Goal: Information Seeking & Learning: Compare options

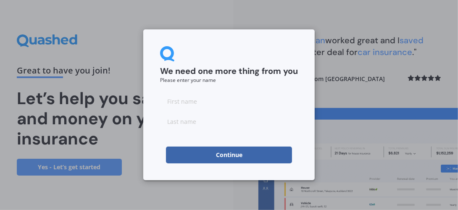
click at [170, 104] on input at bounding box center [229, 101] width 138 height 17
type input "T"
type input "A"
click at [171, 121] on input at bounding box center [229, 121] width 138 height 17
type input "FRY"
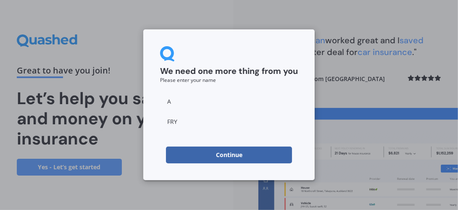
click at [173, 102] on input "A" at bounding box center [229, 101] width 138 height 17
type input "Anthony"
click at [224, 155] on button "Continue" at bounding box center [229, 155] width 126 height 17
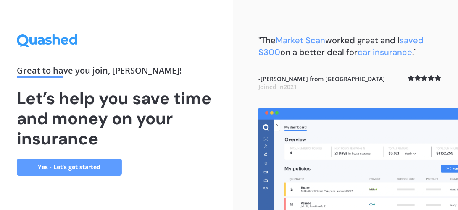
click at [116, 168] on link "Yes - Let’s get started" at bounding box center [69, 167] width 105 height 17
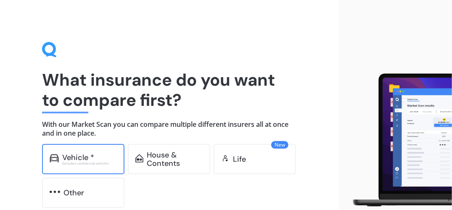
click at [96, 168] on div "Vehicle * Excludes commercial vehicles" at bounding box center [83, 159] width 82 height 30
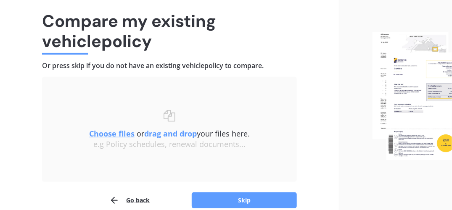
scroll to position [67, 0]
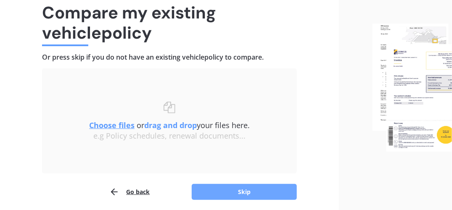
click at [282, 195] on button "Skip" at bounding box center [244, 192] width 105 height 16
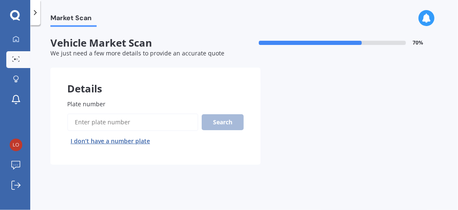
click at [91, 123] on input "Plate number" at bounding box center [132, 123] width 131 height 18
type input "MTD678"
click at [226, 124] on button "Search" at bounding box center [223, 122] width 42 height 16
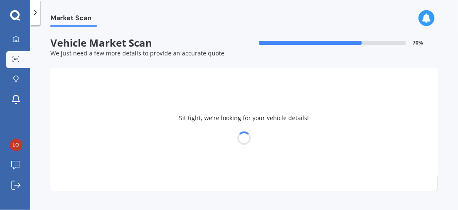
select select "HYUNDAI"
select select "KONA"
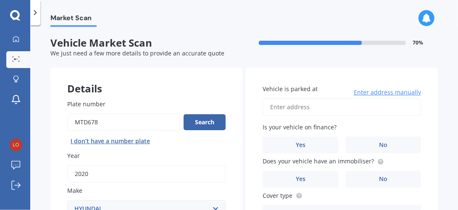
click at [316, 105] on input "Vehicle is parked at" at bounding box center [342, 107] width 158 height 18
type input "97 Millennium Way"
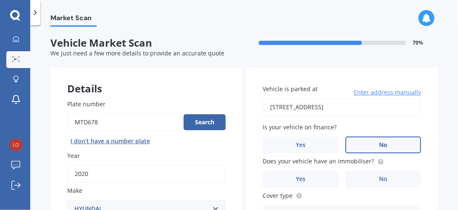
click at [387, 146] on label "No" at bounding box center [384, 145] width 76 height 17
click at [0, 0] on input "No" at bounding box center [0, 0] width 0 height 0
click at [313, 176] on label "Yes" at bounding box center [301, 179] width 76 height 17
click at [0, 0] on input "Yes" at bounding box center [0, 0] width 0 height 0
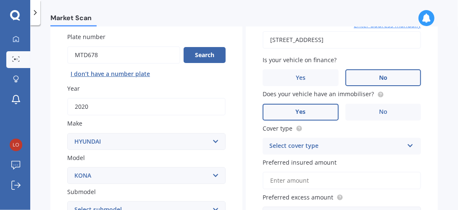
scroll to position [84, 0]
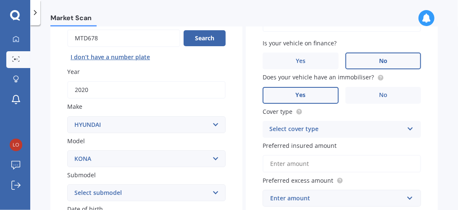
click at [407, 130] on icon at bounding box center [410, 127] width 7 height 6
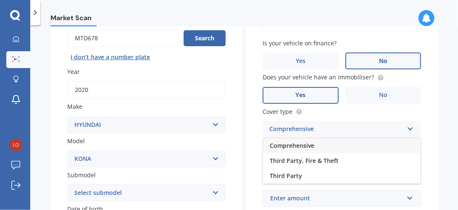
click at [391, 148] on div "Comprehensive" at bounding box center [342, 145] width 158 height 15
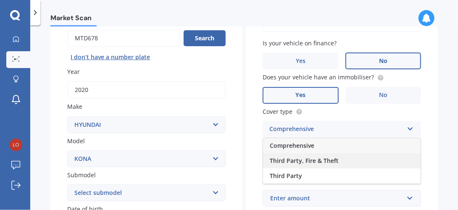
click at [335, 163] on span "Third Party, Fire & Theft" at bounding box center [304, 161] width 69 height 8
click at [437, 148] on div "Market Scan Vehicle Market Scan 70 % We just need a few more details to provide…" at bounding box center [244, 119] width 428 height 185
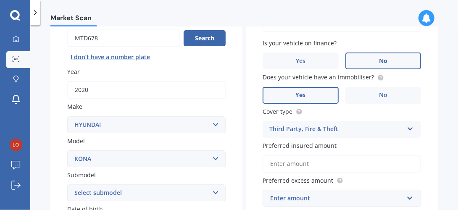
click at [310, 164] on input "Preferred insured amount" at bounding box center [342, 164] width 158 height 18
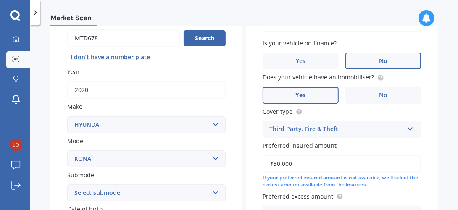
scroll to position [246, 0]
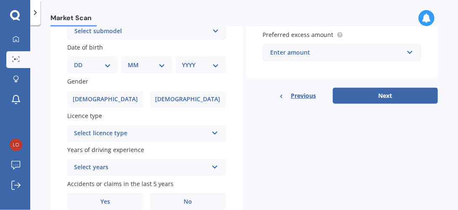
type input "$30,000"
click at [405, 53] on input "text" at bounding box center [339, 53] width 151 height 16
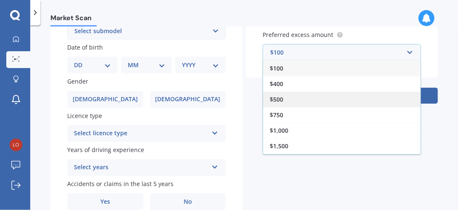
click at [288, 99] on div "$500" at bounding box center [342, 100] width 158 height 16
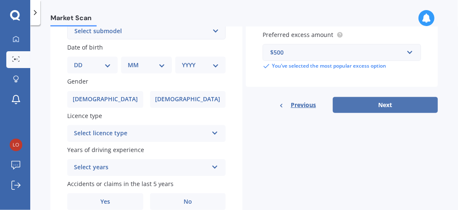
click at [384, 108] on button "Next" at bounding box center [385, 105] width 105 height 16
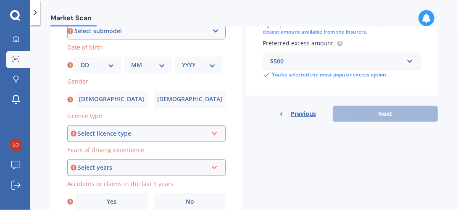
scroll to position [228, 0]
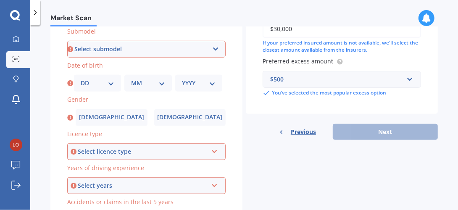
click at [214, 51] on select "Select submodel 1.6 HYBRID Elite 2W 1.6 Hybrid Limited N 1.6 Turbo AWD 2.0 2WD …" at bounding box center [146, 49] width 158 height 17
select select "EV"
click at [67, 41] on select "Select submodel 1.6 HYBRID Elite 2W 1.6 Hybrid Limited N 1.6 Turbo AWD 2.0 2WD …" at bounding box center [146, 49] width 158 height 17
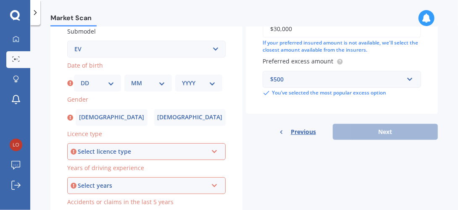
click at [110, 83] on select "DD 01 02 03 04 05 06 07 08 09 10 11 12 13 14 15 16 17 18 19 20 21 22 23 24 25 2…" at bounding box center [98, 83] width 34 height 9
select select "10"
click at [81, 79] on select "DD 01 02 03 04 05 06 07 08 09 10 11 12 13 14 15 16 17 18 19 20 21 22 23 24 25 2…" at bounding box center [98, 83] width 34 height 9
click at [167, 82] on div "MM 01 02 03 04 05 06 07 08 09 10 11 12" at bounding box center [147, 83] width 47 height 17
click at [161, 84] on select "MM 01 02 03 04 05 06 07 08 09 10 11 12" at bounding box center [148, 83] width 34 height 9
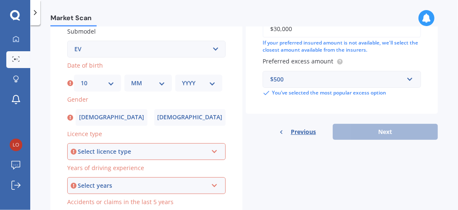
select select "06"
click at [131, 79] on select "MM 01 02 03 04 05 06 07 08 09 10 11 12" at bounding box center [148, 83] width 34 height 9
click at [213, 85] on select "YYYY 2025 2024 2023 2022 2021 2020 2019 2018 2017 2016 2015 2014 2013 2012 2011…" at bounding box center [199, 83] width 34 height 9
select select "1950"
click at [182, 79] on select "YYYY 2025 2024 2023 2022 2021 2020 2019 2018 2017 2016 2015 2014 2013 2012 2011…" at bounding box center [199, 83] width 34 height 9
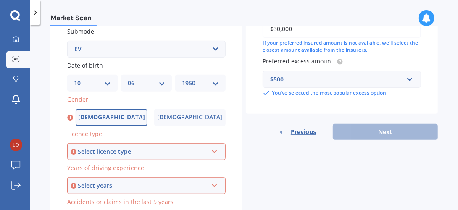
click at [120, 120] on label "Male" at bounding box center [112, 117] width 72 height 17
click at [0, 0] on input "Male" at bounding box center [0, 0] width 0 height 0
click at [217, 152] on div "Select licence type NZ Full NZ Restricted NZ Learners Australia United Kingdom …" at bounding box center [146, 151] width 158 height 17
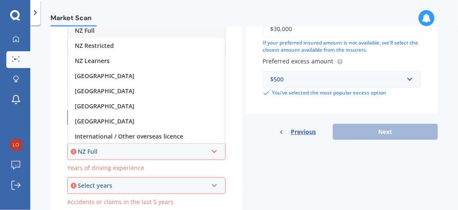
click at [107, 30] on div "NZ Full" at bounding box center [146, 30] width 157 height 15
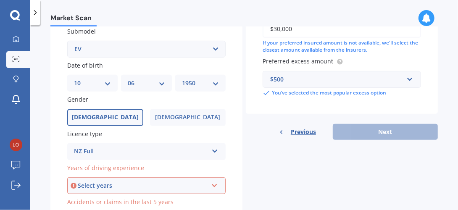
click at [212, 185] on icon at bounding box center [214, 184] width 7 height 6
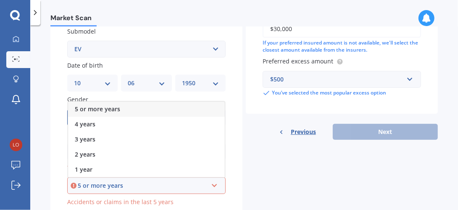
click at [137, 190] on div "5 or more years" at bounding box center [143, 185] width 130 height 9
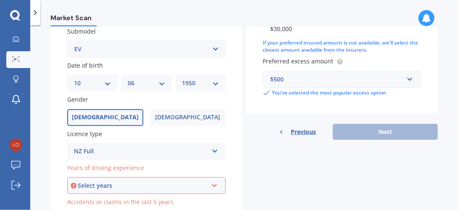
click at [214, 186] on icon at bounding box center [214, 184] width 7 height 6
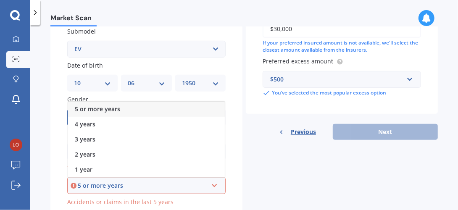
click at [86, 111] on span "5 or more years" at bounding box center [97, 109] width 45 height 8
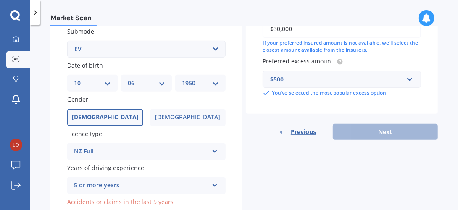
scroll to position [2, 0]
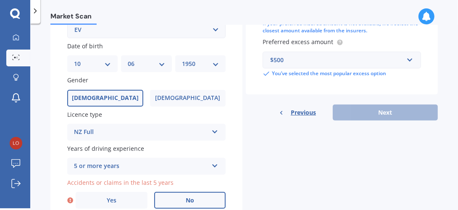
click at [186, 201] on span "No" at bounding box center [190, 200] width 8 height 7
click at [0, 0] on input "No" at bounding box center [0, 0] width 0 height 0
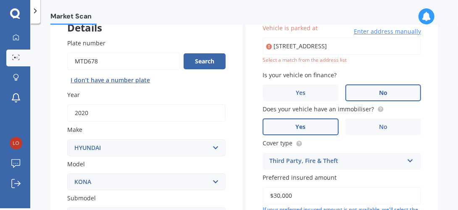
scroll to position [57, 0]
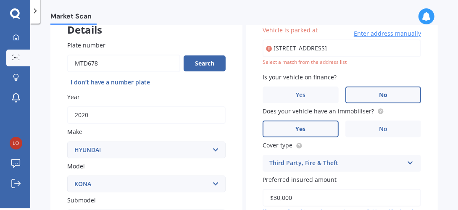
click at [374, 94] on label "No" at bounding box center [384, 95] width 76 height 17
click at [0, 0] on input "No" at bounding box center [0, 0] width 0 height 0
click at [367, 45] on input "97 Millennium Way" at bounding box center [342, 49] width 158 height 18
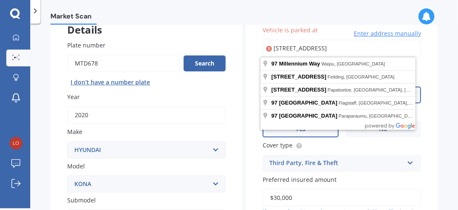
click at [360, 45] on input "97 Millennium Way" at bounding box center [342, 49] width 158 height 18
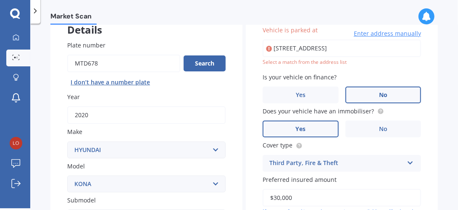
type input "97 Millennium Way, Waipu 0582"
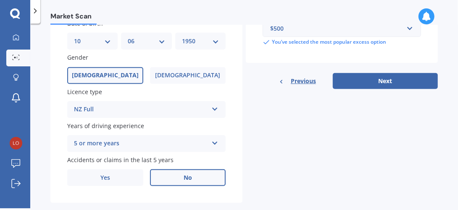
scroll to position [286, 0]
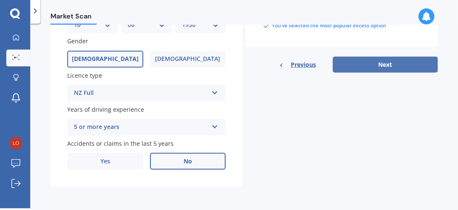
click at [380, 60] on button "Next" at bounding box center [385, 65] width 105 height 16
select select "10"
select select "06"
select select "1950"
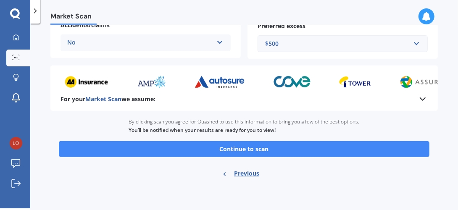
scroll to position [224, 0]
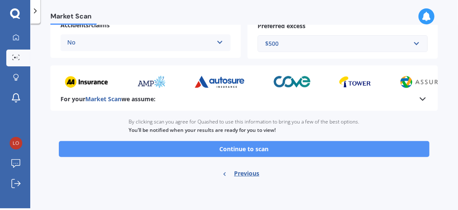
click at [243, 151] on button "Continue to scan" at bounding box center [244, 149] width 371 height 16
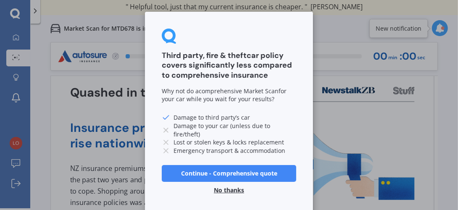
click at [230, 187] on button "No thanks" at bounding box center [229, 190] width 40 height 17
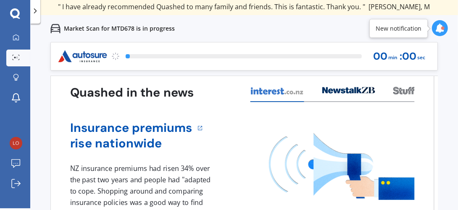
click at [230, 187] on div "1 NZ insurance premiums had risen 34% over the past two years and people had "a…" at bounding box center [242, 192] width 345 height 56
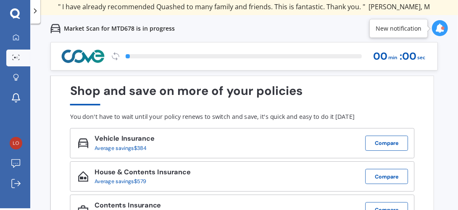
scroll to position [29, 0]
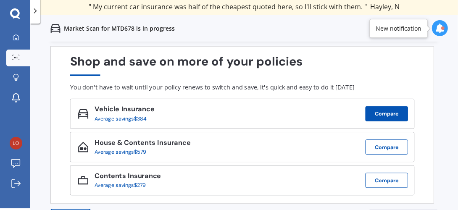
click at [377, 114] on button "Compare" at bounding box center [386, 113] width 43 height 15
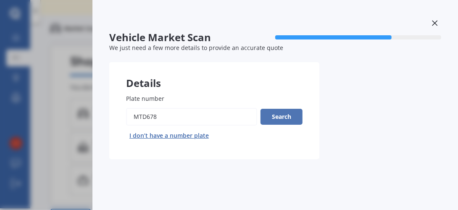
click at [281, 115] on button "Search" at bounding box center [282, 117] width 42 height 16
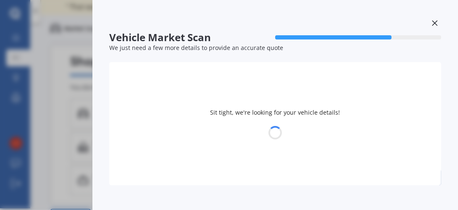
select select "HYUNDAI"
select select "KONA"
select select "10"
select select "06"
select select "1950"
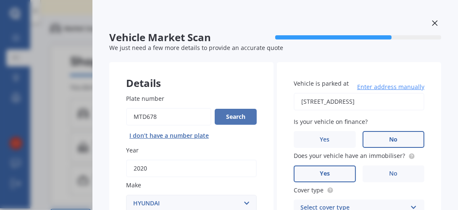
click at [232, 116] on button "Search" at bounding box center [236, 117] width 42 height 16
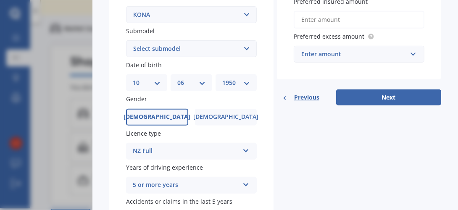
scroll to position [282, 0]
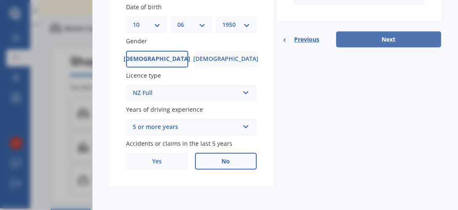
click at [374, 39] on button "Next" at bounding box center [388, 40] width 105 height 16
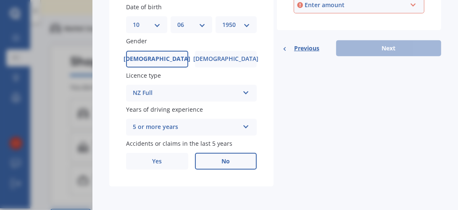
scroll to position [138, 0]
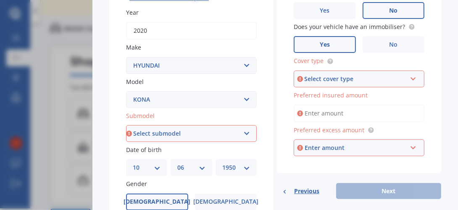
click at [410, 79] on icon at bounding box center [413, 77] width 7 height 6
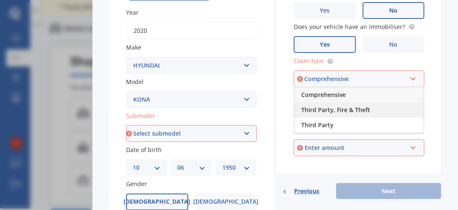
click at [340, 111] on span "Third Party, Fire & Theft" at bounding box center [335, 110] width 69 height 8
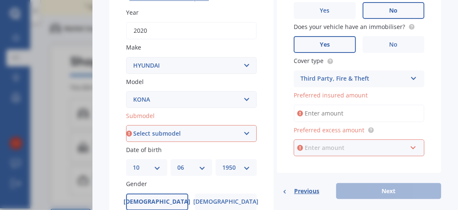
click at [409, 148] on input "text" at bounding box center [356, 148] width 123 height 16
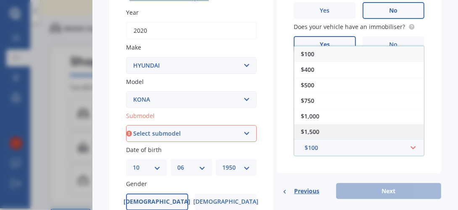
click at [309, 131] on span "$1,500" at bounding box center [310, 132] width 18 height 8
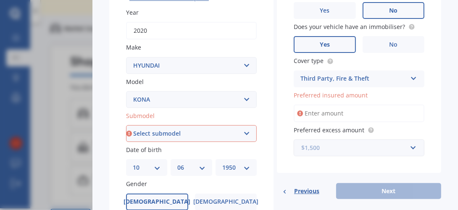
click at [409, 149] on input "text" at bounding box center [356, 148] width 123 height 16
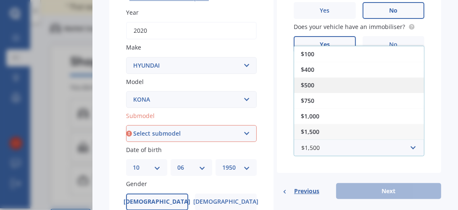
click at [324, 89] on div "$500" at bounding box center [359, 85] width 130 height 16
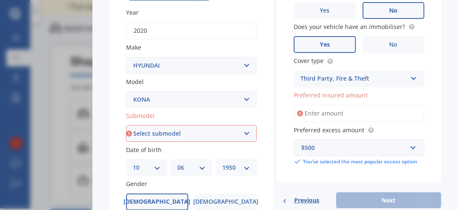
click at [336, 99] on span "Preferred insured amount" at bounding box center [331, 95] width 74 height 8
click at [336, 105] on input "Preferred insured amount" at bounding box center [359, 114] width 131 height 18
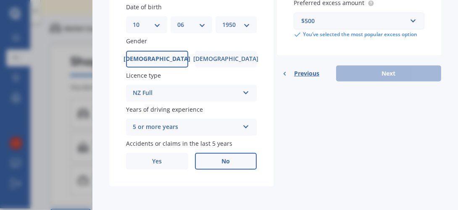
scroll to position [247, 0]
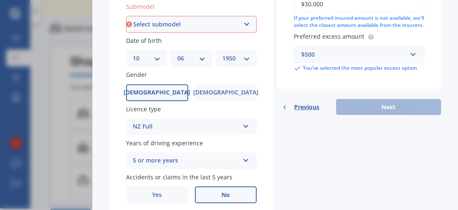
type input "$30,000"
click at [374, 110] on div "Previous Next" at bounding box center [359, 107] width 164 height 16
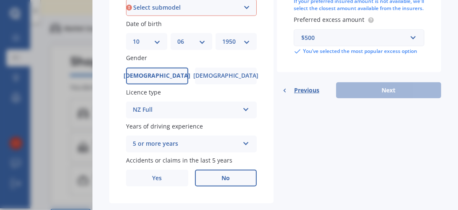
scroll to position [282, 0]
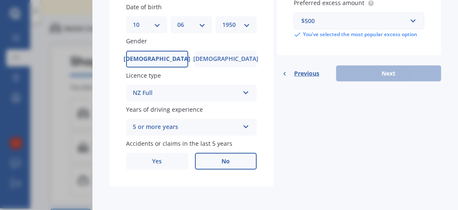
click at [360, 78] on div "Previous Next" at bounding box center [359, 74] width 164 height 16
click at [296, 79] on span "Previous" at bounding box center [306, 73] width 25 height 13
click at [282, 76] on icon at bounding box center [284, 73] width 5 height 5
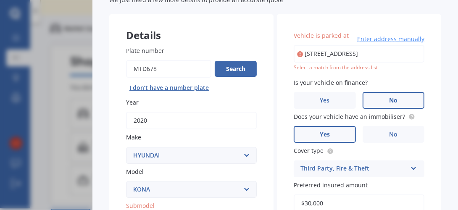
scroll to position [46, 0]
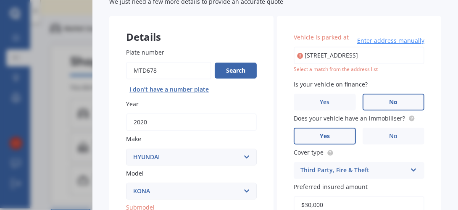
click at [341, 69] on div "Select a match from the address list" at bounding box center [359, 69] width 131 height 7
click at [383, 41] on span "Enter address manually" at bounding box center [390, 41] width 67 height 8
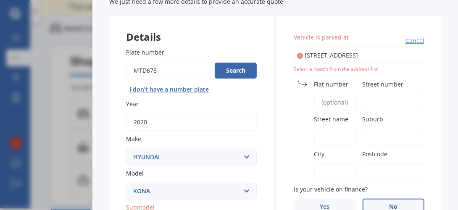
click at [399, 55] on input "97 Millennium Way, Waipu 0582" at bounding box center [359, 56] width 131 height 18
type input "97 Millennium Way, Waipu 0582"
type input "97"
type input "Millennium Way"
type input "Waipu"
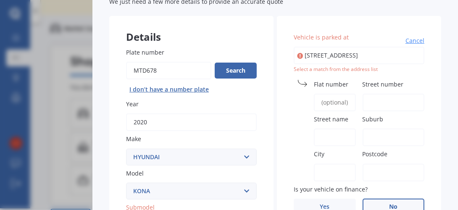
type input "Northland Region"
type input "0582"
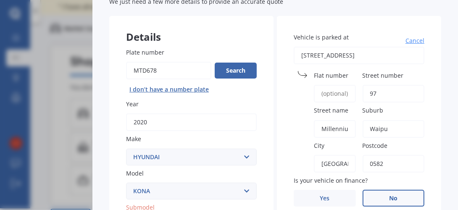
click at [400, 74] on label "Street number" at bounding box center [392, 75] width 59 height 9
click at [400, 85] on input "97" at bounding box center [394, 94] width 62 height 18
click at [380, 112] on label "Suburb" at bounding box center [392, 110] width 59 height 9
click at [380, 120] on input "Waipu" at bounding box center [394, 129] width 62 height 18
click at [389, 109] on label "Suburb" at bounding box center [392, 110] width 59 height 9
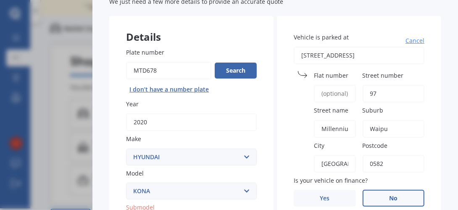
click at [389, 120] on input "Waipu" at bounding box center [394, 129] width 62 height 18
click at [367, 109] on span "Suburb" at bounding box center [373, 111] width 21 height 8
click at [367, 120] on input "Waipu" at bounding box center [394, 129] width 62 height 18
click at [407, 105] on div "Vehicle is parked at 97 Millennium Way, Waipu 0582 Cancel Flat number Street nu…" at bounding box center [359, 201] width 164 height 370
click at [332, 110] on span "Street name" at bounding box center [331, 111] width 34 height 8
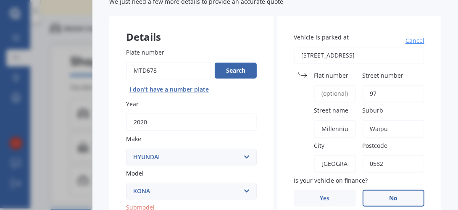
click at [332, 120] on input "Millennium Way" at bounding box center [335, 129] width 42 height 18
click at [400, 112] on label "Suburb" at bounding box center [392, 110] width 59 height 9
click at [400, 120] on input "Waipu" at bounding box center [394, 129] width 62 height 18
click at [400, 112] on label "Suburb" at bounding box center [392, 110] width 59 height 9
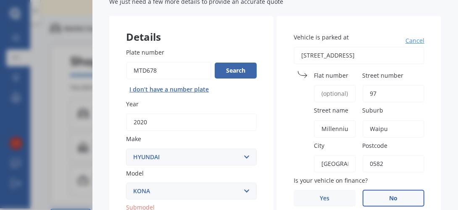
click at [400, 120] on input "Waipu" at bounding box center [394, 129] width 62 height 18
click at [418, 41] on span "Cancel" at bounding box center [415, 41] width 19 height 8
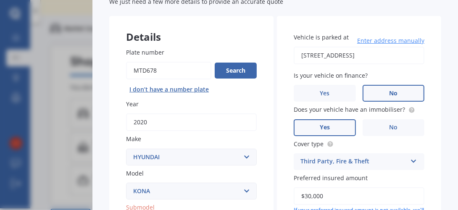
scroll to position [230, 0]
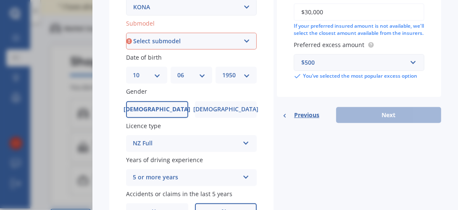
click at [246, 43] on select "Select submodel 1.6 HYBRID Elite 2W 1.6 Hybrid Limited N 1.6 Turbo AWD 2.0 2WD …" at bounding box center [191, 41] width 131 height 17
select select "EV"
click at [126, 33] on select "Select submodel 1.6 HYBRID Elite 2W 1.6 Hybrid Limited N 1.6 Turbo AWD 2.0 2WD …" at bounding box center [191, 41] width 131 height 17
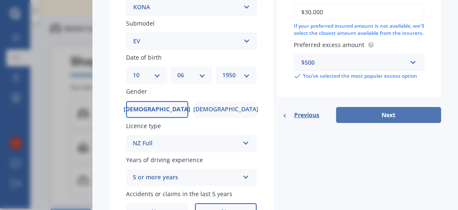
click at [387, 123] on button "Next" at bounding box center [388, 115] width 105 height 16
select select "10"
select select "06"
select select "1950"
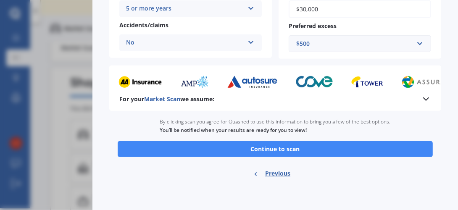
scroll to position [0, 0]
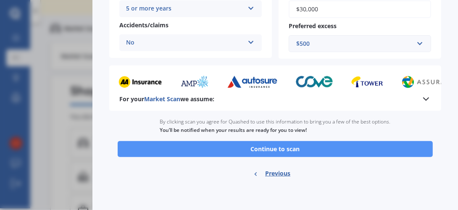
click at [286, 153] on button "Continue to scan" at bounding box center [275, 149] width 315 height 16
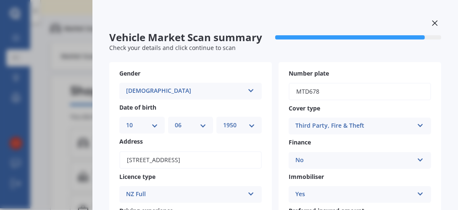
scroll to position [184, 0]
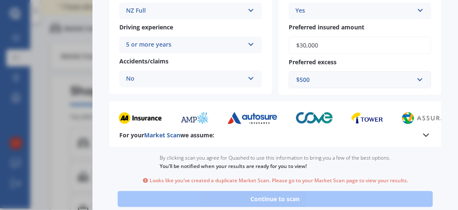
click at [421, 137] on icon at bounding box center [426, 135] width 10 height 10
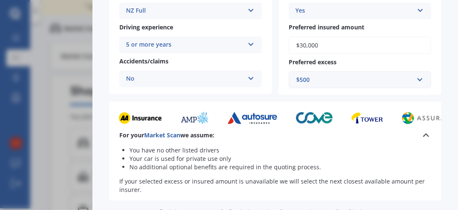
scroll to position [288, 0]
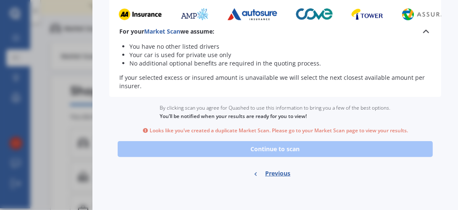
click at [293, 147] on div "Ready to go By clicking scan you agree for Quashed to use this information to b…" at bounding box center [275, 142] width 332 height 90
click at [266, 132] on div "Looks like you’ve created a duplicate Market Scan. Please go to your Market Sca…" at bounding box center [276, 130] width 266 height 7
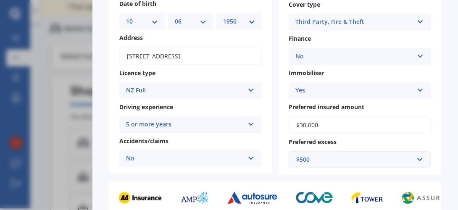
scroll to position [0, 0]
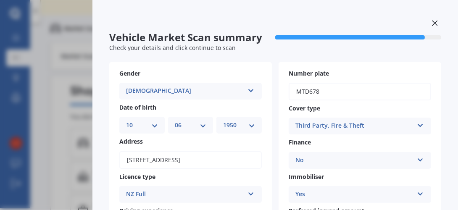
click at [432, 24] on icon at bounding box center [434, 22] width 5 height 5
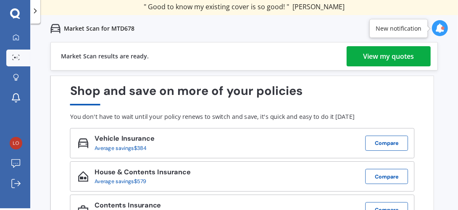
click at [390, 66] on div "View my quotes" at bounding box center [389, 56] width 51 height 20
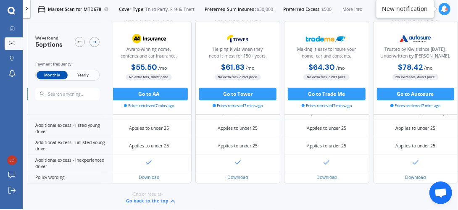
scroll to position [297, 131]
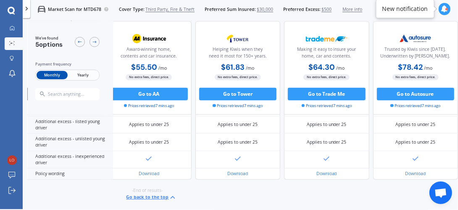
click at [157, 194] on button "Go back to the top" at bounding box center [152, 198] width 50 height 8
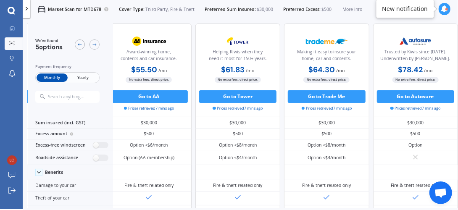
scroll to position [0, 131]
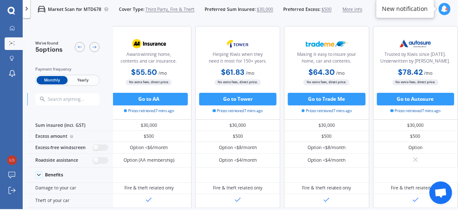
click at [161, 5] on div "Market Scan for MTD678 Cover Type: Third Party, Fire & Theft Preferred Sum Insu…" at bounding box center [196, 9] width 332 height 20
click at [161, 6] on span "Third Party, Fire & Theft" at bounding box center [169, 9] width 49 height 6
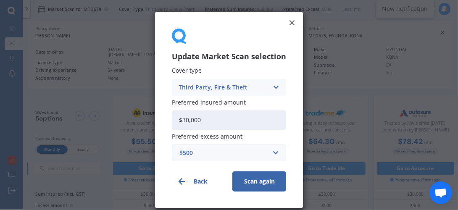
click at [275, 90] on icon at bounding box center [275, 87] width 7 height 9
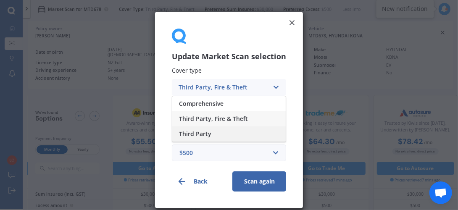
click at [236, 135] on div "Third Party" at bounding box center [229, 134] width 114 height 15
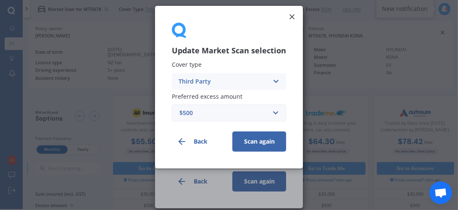
click at [258, 145] on button "Scan again" at bounding box center [259, 142] width 54 height 20
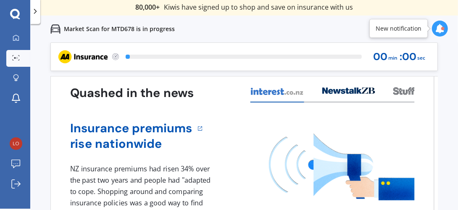
scroll to position [2, 0]
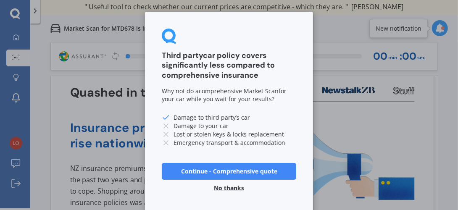
click at [233, 187] on button "No thanks" at bounding box center [229, 188] width 40 height 17
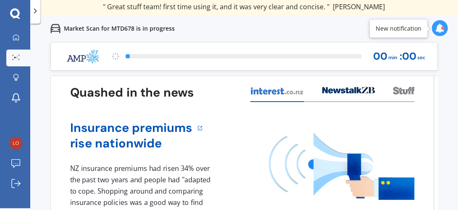
click at [456, 26] on div "Market Scan for MTD678 is in progress" at bounding box center [244, 28] width 428 height 27
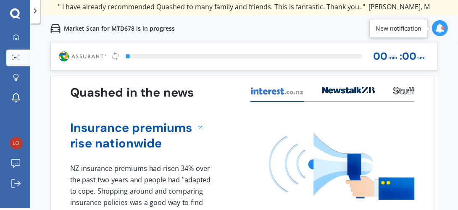
click at [458, 29] on div "Market Scan for MTD678 is in progress" at bounding box center [244, 28] width 428 height 27
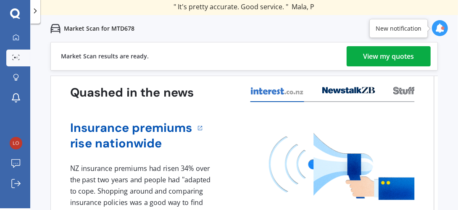
click at [395, 62] on div "View my quotes" at bounding box center [389, 56] width 51 height 20
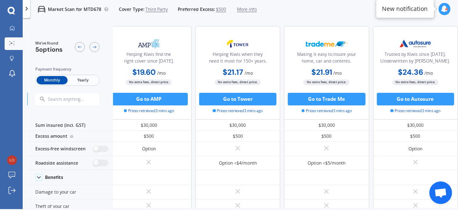
scroll to position [0, 131]
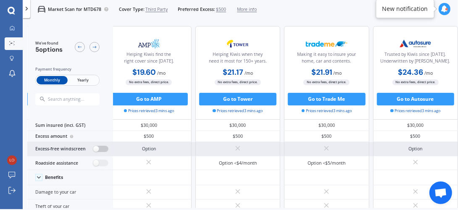
click at [102, 150] on label at bounding box center [101, 149] width 16 height 7
radio input "true"
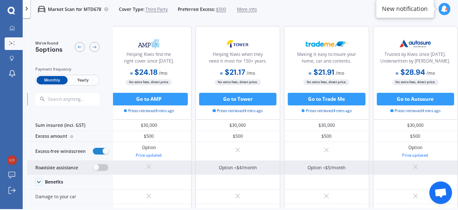
click at [104, 166] on label at bounding box center [101, 167] width 16 height 7
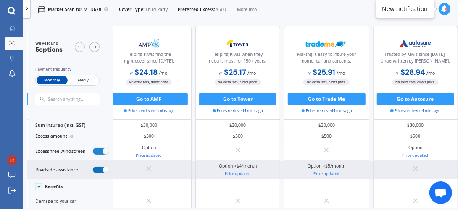
click at [94, 168] on label at bounding box center [101, 170] width 16 height 7
radio input "false"
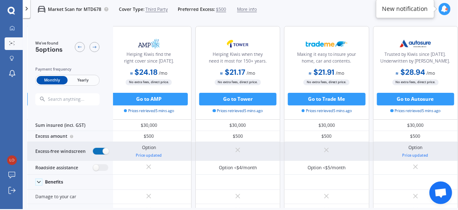
click at [95, 150] on label at bounding box center [101, 151] width 16 height 7
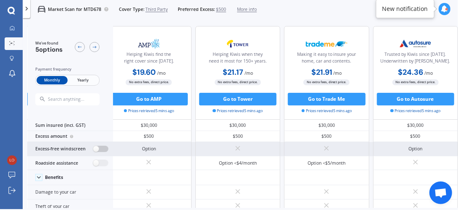
click at [95, 150] on label at bounding box center [101, 149] width 16 height 7
radio input "true"
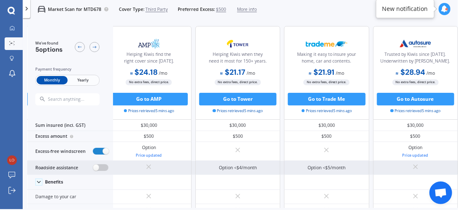
click at [107, 165] on label at bounding box center [101, 167] width 16 height 7
radio input "true"
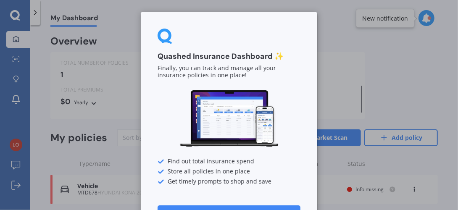
click at [412, 58] on div "Quashed Insurance Dashboard ✨ Finally, you can track and manage all your insura…" at bounding box center [229, 105] width 458 height 210
click at [285, 208] on button "Continue" at bounding box center [229, 214] width 143 height 17
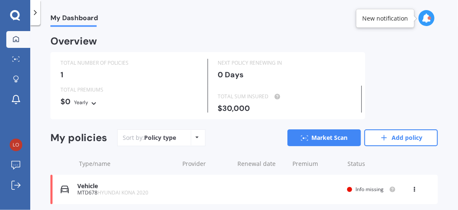
click at [198, 138] on div "Policy type Alphabetical Date added Renewing next" at bounding box center [197, 137] width 13 height 15
click at [399, 56] on div "TOTAL NUMBER OF POLICIES 1 NEXT POLICY RENEWING IN 0 Days TOTAL PREMIUMS $0 Yea…" at bounding box center [244, 85] width 388 height 67
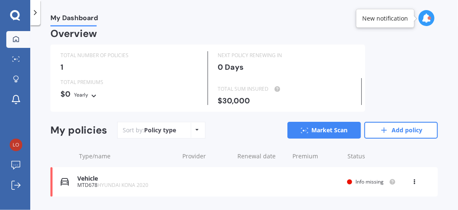
scroll to position [29, 0]
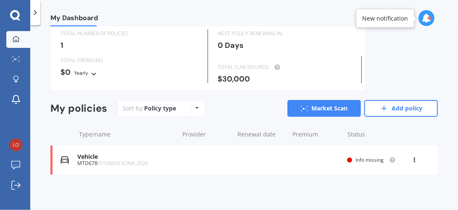
click at [457, 20] on div "My Dashboard" at bounding box center [244, 13] width 428 height 27
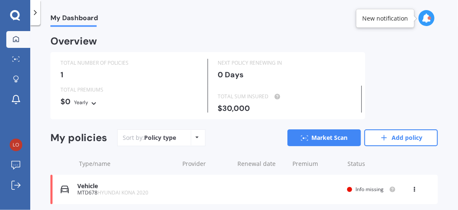
scroll to position [0, 0]
click at [456, 18] on div "My Dashboard" at bounding box center [244, 13] width 428 height 27
click at [18, 45] on link "My Dashboard" at bounding box center [18, 39] width 24 height 17
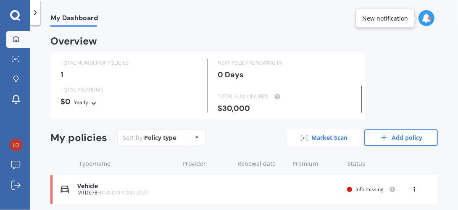
click at [332, 138] on link "Market Scan" at bounding box center [325, 137] width 74 height 17
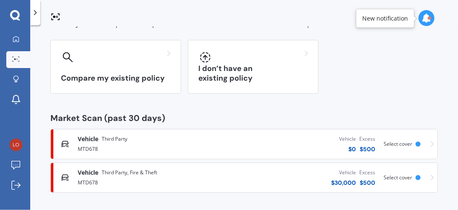
scroll to position [58, 0]
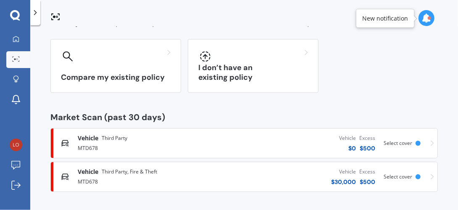
click at [457, 16] on div at bounding box center [244, 13] width 428 height 27
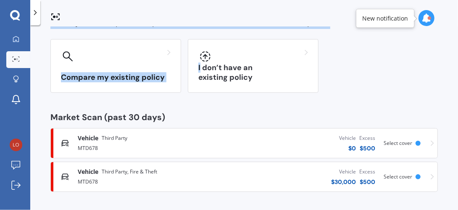
drag, startPoint x: 457, startPoint y: 16, endPoint x: 356, endPoint y: 40, distance: 103.5
click at [356, 40] on div "Market Scan Allows you to compare multiple different insurers all at once and i…" at bounding box center [244, 105] width 428 height 210
click at [25, 42] on link "My Dashboard" at bounding box center [18, 39] width 24 height 17
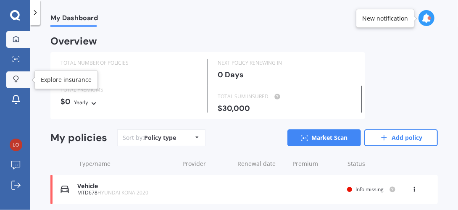
click at [15, 82] on icon at bounding box center [15, 81] width 3 height 1
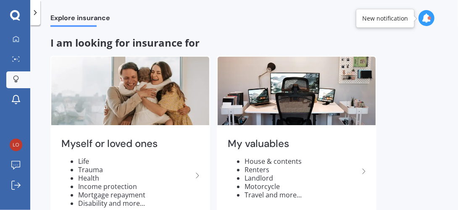
scroll to position [29, 0]
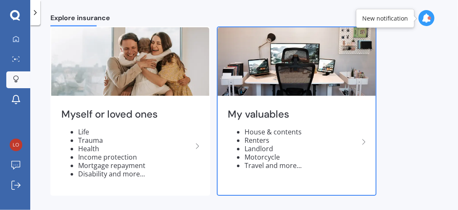
click at [364, 143] on icon at bounding box center [364, 142] width 10 height 10
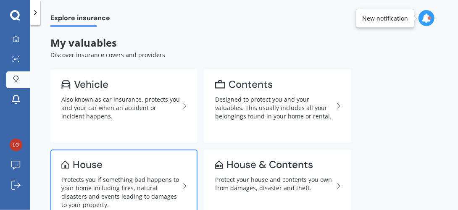
click at [80, 165] on div "House" at bounding box center [88, 165] width 30 height 8
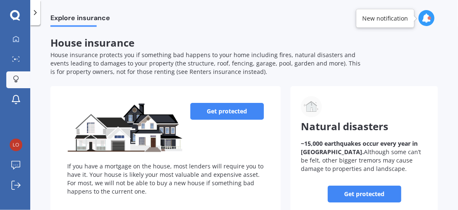
scroll to position [162, 0]
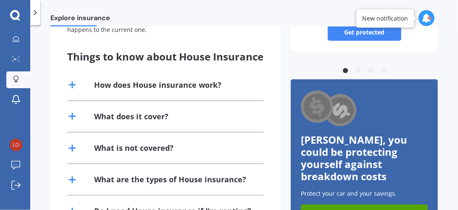
click at [187, 195] on div "What are the types of House insurance?" at bounding box center [165, 179] width 197 height 31
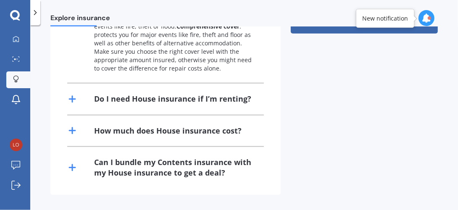
scroll to position [209, 0]
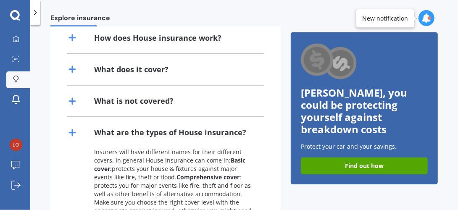
click at [201, 43] on div "How does House insurance work?" at bounding box center [157, 38] width 127 height 11
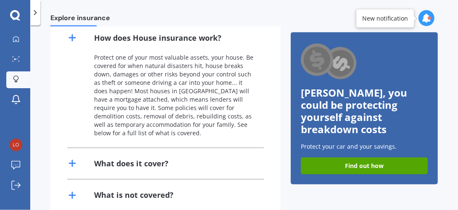
click at [172, 201] on div "What is not covered?" at bounding box center [133, 195] width 79 height 11
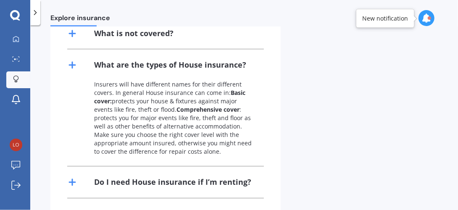
click at [173, 46] on div "What is not covered?" at bounding box center [165, 33] width 197 height 31
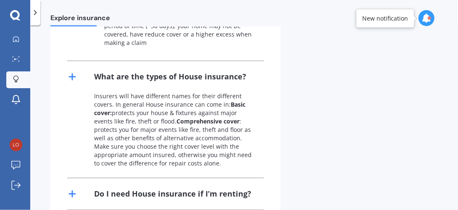
scroll to position [544, 0]
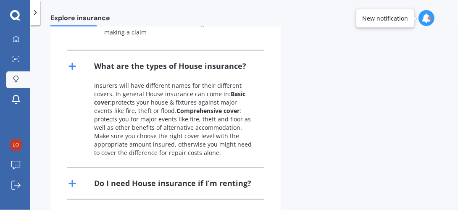
click at [456, 23] on div "Explore insurance" at bounding box center [244, 13] width 428 height 27
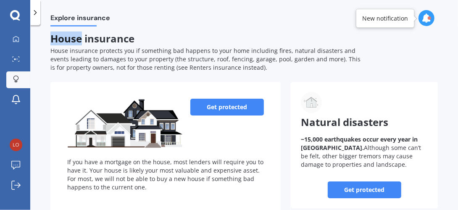
scroll to position [0, 0]
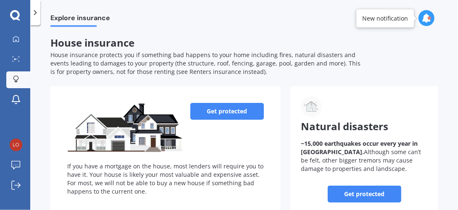
click at [456, 11] on div "Explore insurance" at bounding box center [244, 13] width 428 height 27
click at [246, 109] on link "Get protected" at bounding box center [227, 111] width 74 height 17
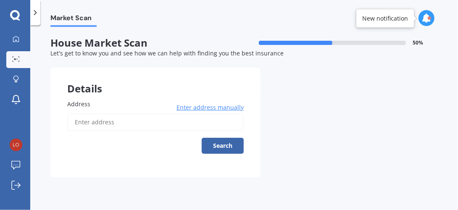
click at [83, 121] on input "Address" at bounding box center [155, 123] width 177 height 18
type input "97 Millennium Way, Waipu 0582"
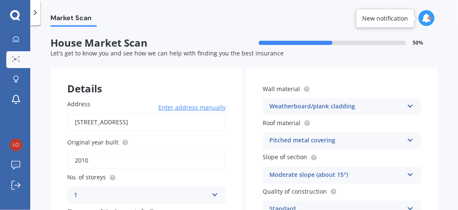
click at [94, 159] on input "2010" at bounding box center [146, 161] width 158 height 18
type input "2017"
click at [453, 201] on div "Market Scan House Market Scan 50 % Let's get to know you and see how we can hel…" at bounding box center [244, 119] width 428 height 185
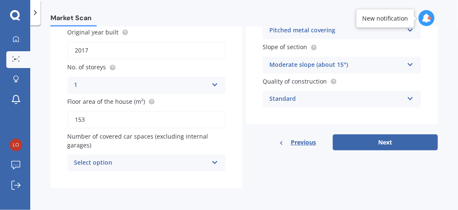
click at [84, 119] on input "153" at bounding box center [146, 120] width 158 height 18
type input "1"
type input "190"
click at [215, 160] on icon at bounding box center [214, 161] width 7 height 6
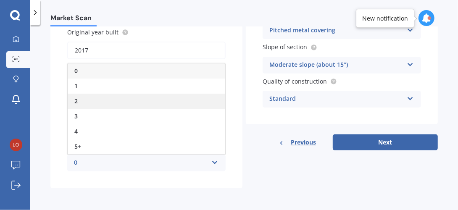
click at [110, 101] on div "2" at bounding box center [147, 101] width 158 height 15
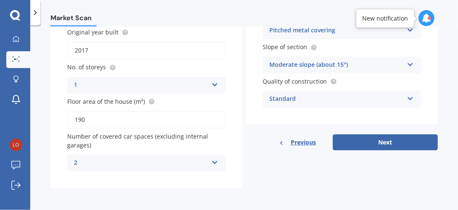
click at [457, 24] on div "Market Scan" at bounding box center [244, 13] width 428 height 27
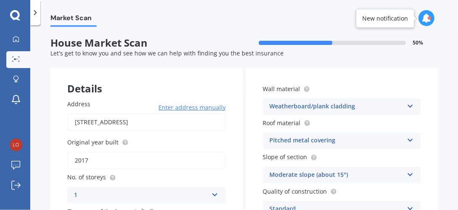
click at [408, 108] on icon at bounding box center [410, 105] width 7 height 6
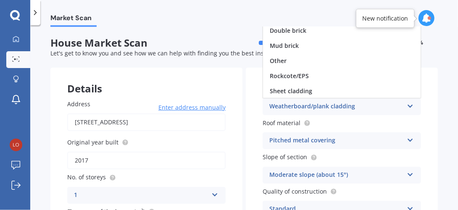
scroll to position [76, 0]
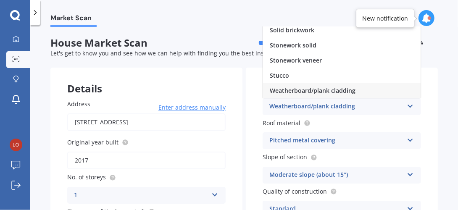
click at [359, 93] on div "Weatherboard/plank cladding" at bounding box center [342, 90] width 158 height 15
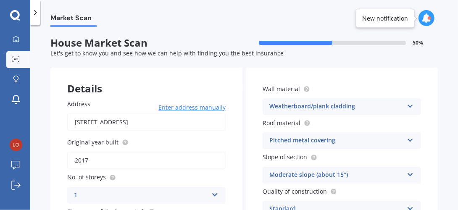
click at [407, 142] on icon at bounding box center [410, 139] width 7 height 6
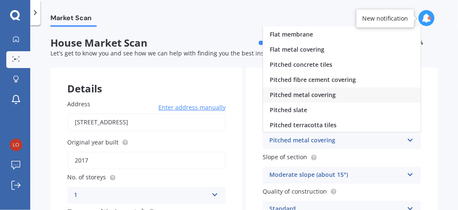
click at [350, 143] on div "Pitched metal covering" at bounding box center [336, 141] width 134 height 10
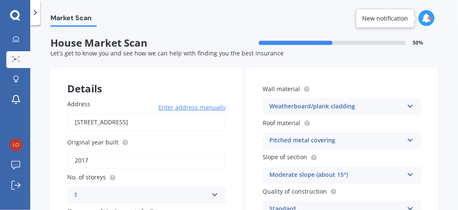
scroll to position [111, 0]
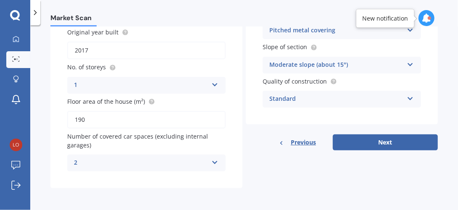
click at [407, 99] on icon at bounding box center [410, 97] width 7 height 6
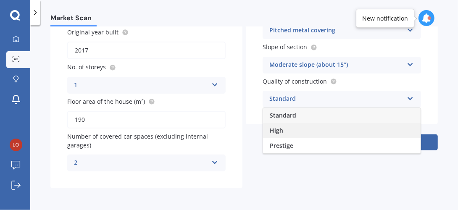
click at [351, 129] on div "High" at bounding box center [342, 130] width 158 height 15
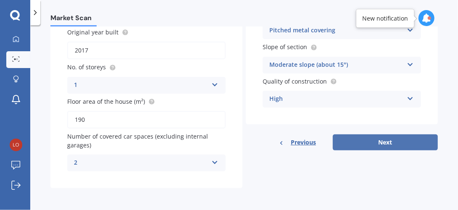
click at [370, 145] on button "Next" at bounding box center [385, 143] width 105 height 16
select select "10"
select select "06"
select select "1950"
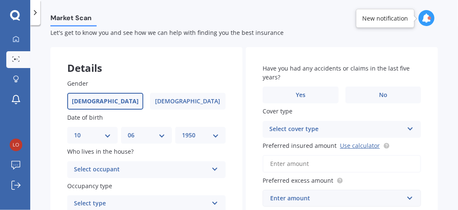
scroll to position [0, 0]
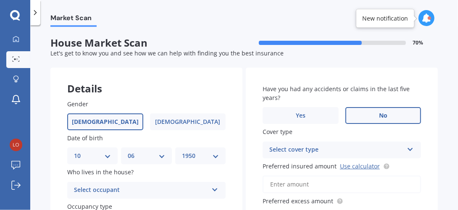
click at [388, 116] on label "No" at bounding box center [384, 115] width 76 height 17
click at [0, 0] on input "No" at bounding box center [0, 0] width 0 height 0
click at [388, 116] on label "No" at bounding box center [384, 115] width 76 height 17
click at [0, 0] on input "No" at bounding box center [0, 0] width 0 height 0
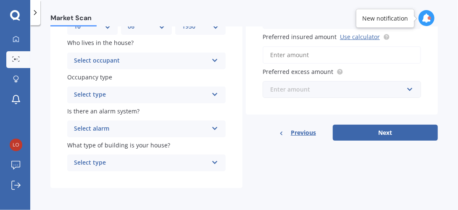
click at [406, 92] on input "text" at bounding box center [339, 90] width 151 height 16
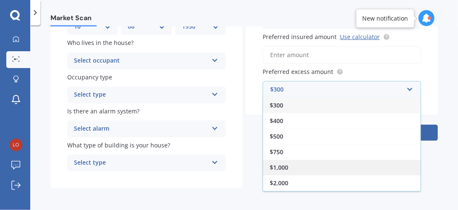
click at [301, 164] on div "$1,000" at bounding box center [342, 168] width 158 height 16
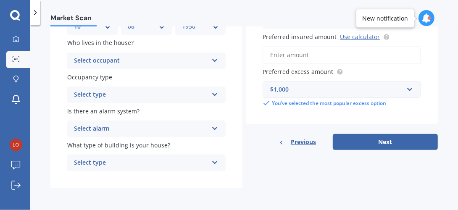
click at [313, 53] on input "Preferred insured amount Use calculator" at bounding box center [342, 55] width 158 height 18
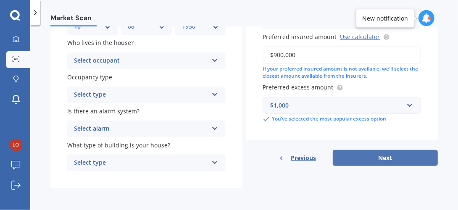
type input "$900,000"
click at [380, 159] on button "Next" at bounding box center [385, 158] width 105 height 16
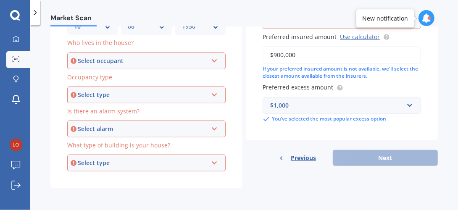
click at [211, 62] on icon at bounding box center [214, 59] width 7 height 6
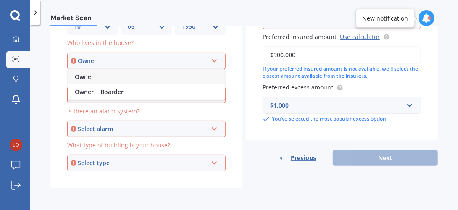
click at [128, 78] on div "Owner" at bounding box center [146, 76] width 157 height 15
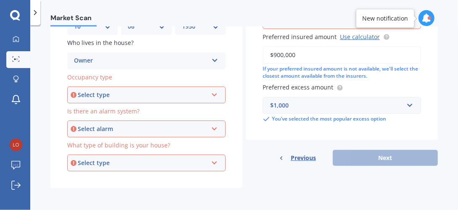
click at [213, 99] on div "Select type Permanent Holiday (without tenancy)" at bounding box center [146, 95] width 158 height 17
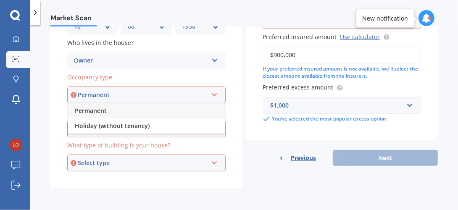
click at [215, 96] on icon at bounding box center [214, 93] width 7 height 6
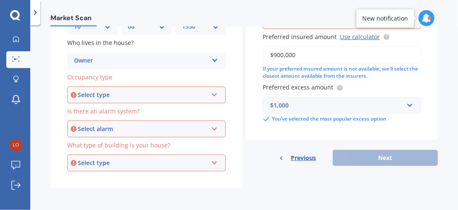
click at [214, 96] on icon at bounding box center [214, 93] width 7 height 6
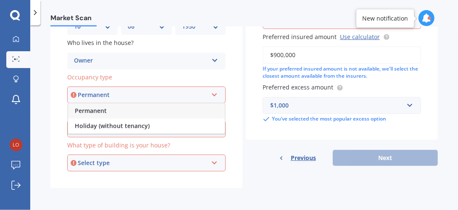
click at [162, 114] on div "Permanent" at bounding box center [146, 110] width 157 height 15
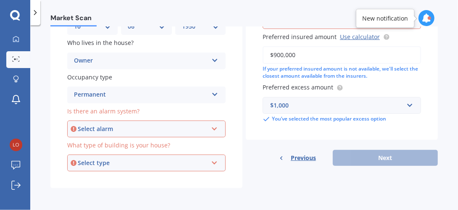
click at [221, 127] on div "Select alarm Yes, monitored Yes, not monitored No" at bounding box center [146, 129] width 158 height 17
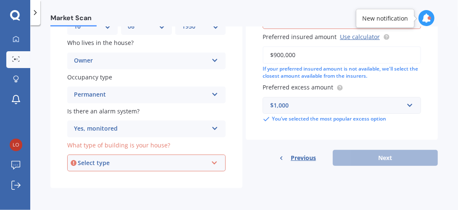
click at [247, 144] on div "Have you had any accidents or claims in the last five years? Yes No Cover type …" at bounding box center [342, 52] width 192 height 228
click at [211, 162] on icon at bounding box center [214, 161] width 7 height 6
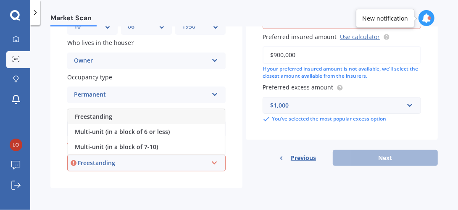
click at [211, 162] on icon at bounding box center [214, 161] width 7 height 6
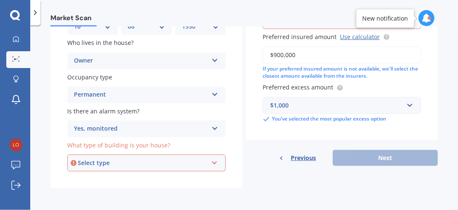
click at [213, 163] on icon at bounding box center [214, 161] width 7 height 6
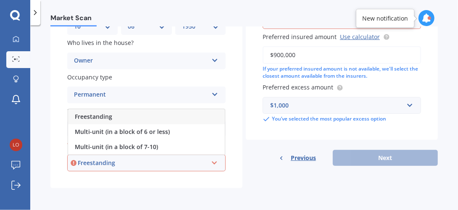
click at [175, 168] on div "Freestanding Freestanding Multi-unit (in a block of 6 or less) Multi-unit (in a…" at bounding box center [146, 163] width 158 height 17
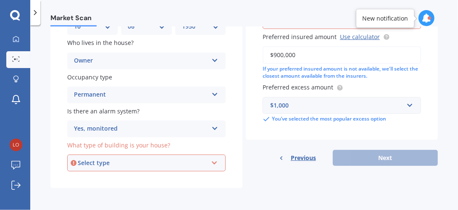
click at [214, 161] on icon at bounding box center [214, 161] width 7 height 6
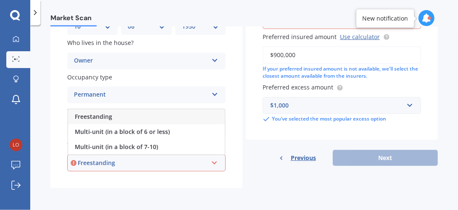
click at [164, 121] on div "Freestanding" at bounding box center [146, 116] width 157 height 15
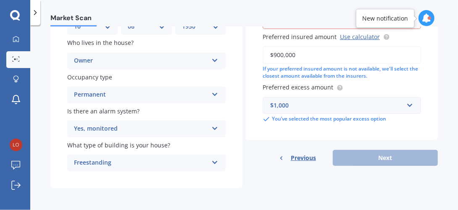
scroll to position [101, 0]
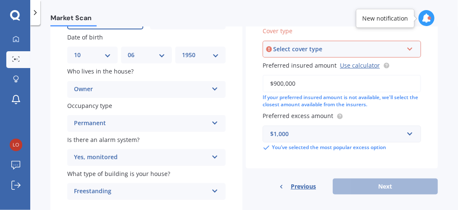
click at [214, 158] on icon at bounding box center [214, 156] width 7 height 6
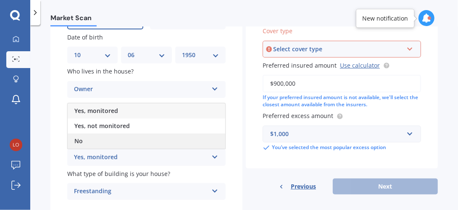
click at [141, 146] on div "No" at bounding box center [147, 141] width 158 height 15
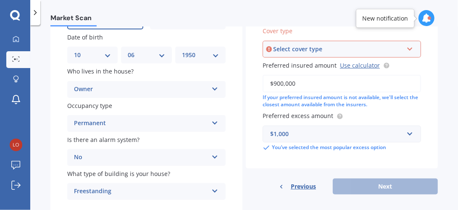
click at [407, 50] on icon at bounding box center [410, 48] width 7 height 6
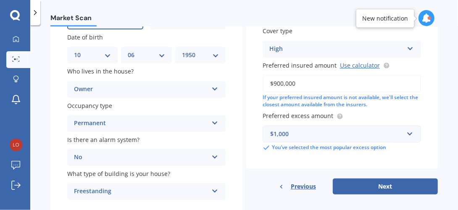
click at [436, 57] on div "Market Scan House Market Scan 70 % Let's get to know you and see how we can hel…" at bounding box center [244, 119] width 428 height 185
click at [408, 48] on icon at bounding box center [410, 47] width 7 height 6
click at [437, 64] on div "Market Scan House Market Scan 70 % Let's get to know you and see how we can hel…" at bounding box center [244, 119] width 428 height 185
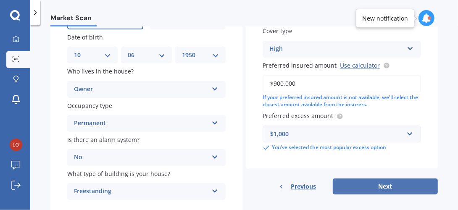
click at [400, 191] on button "Next" at bounding box center [385, 187] width 105 height 16
select select "10"
select select "06"
select select "1950"
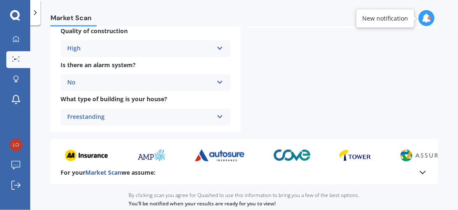
scroll to position [396, 0]
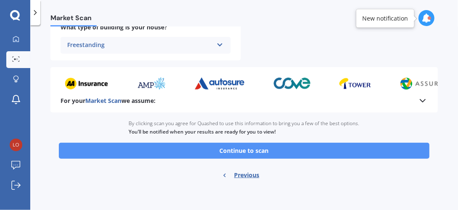
click at [346, 153] on button "Continue to scan" at bounding box center [244, 151] width 371 height 16
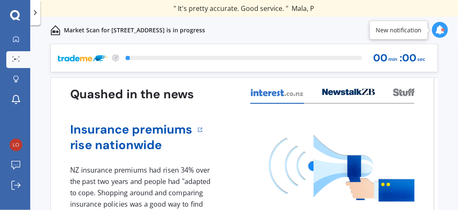
click at [456, 29] on div "Market Scan for 97 Millennium Way, Waipu 0582 is in progress" at bounding box center [244, 30] width 428 height 27
click at [456, 24] on div "Market Scan for 97 Millennium Way, Waipu 0582 is in progress" at bounding box center [244, 30] width 428 height 27
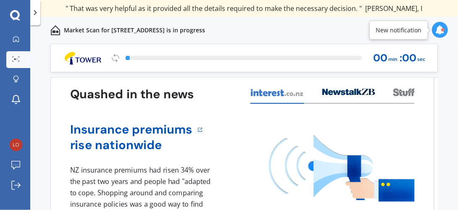
click at [456, 37] on div "Market Scan for 97 Millennium Way, Waipu 0582 is in progress" at bounding box center [244, 30] width 428 height 27
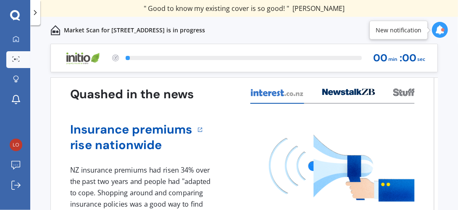
click at [442, 29] on div at bounding box center [442, 29] width 3 height 3
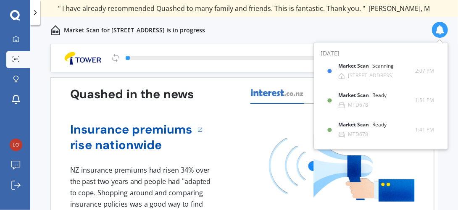
click at [278, 33] on div "Market Scan for 97 Millennium Way, Waipu 0582 is in progress" at bounding box center [244, 30] width 428 height 27
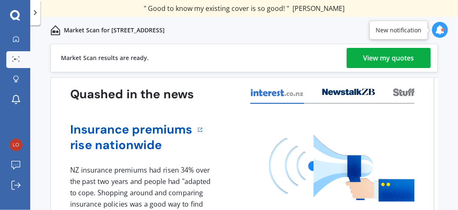
click at [389, 60] on div "View my quotes" at bounding box center [389, 58] width 51 height 20
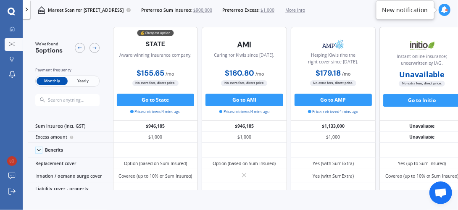
click at [393, 191] on div "We've found 5 options Payment frequency Monthly Yearly 💰 Cheapest option Award …" at bounding box center [243, 117] width 430 height 190
